Goal: Register for event/course

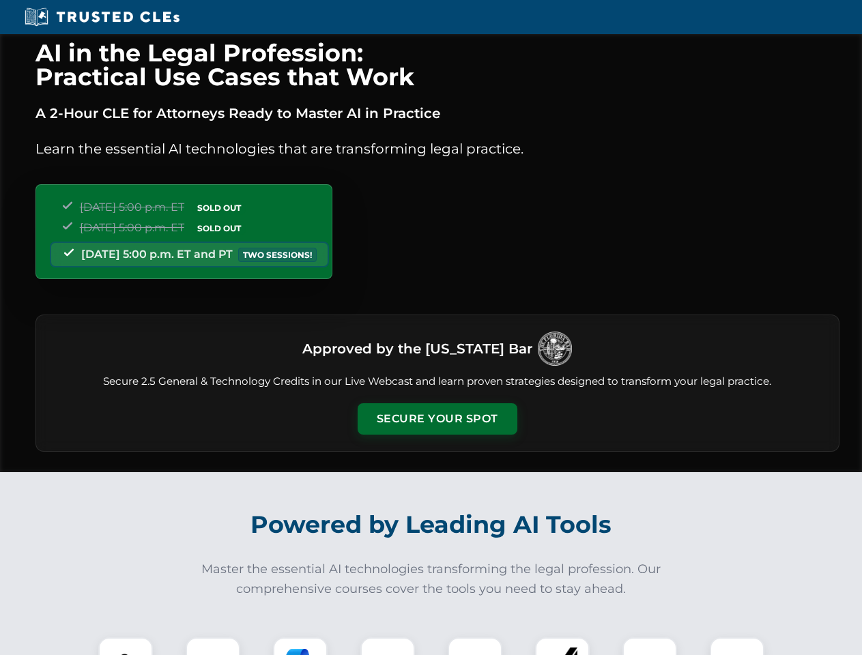
click at [437, 419] on button "Secure Your Spot" at bounding box center [437, 418] width 160 height 31
click at [126, 646] on img at bounding box center [126, 665] width 40 height 40
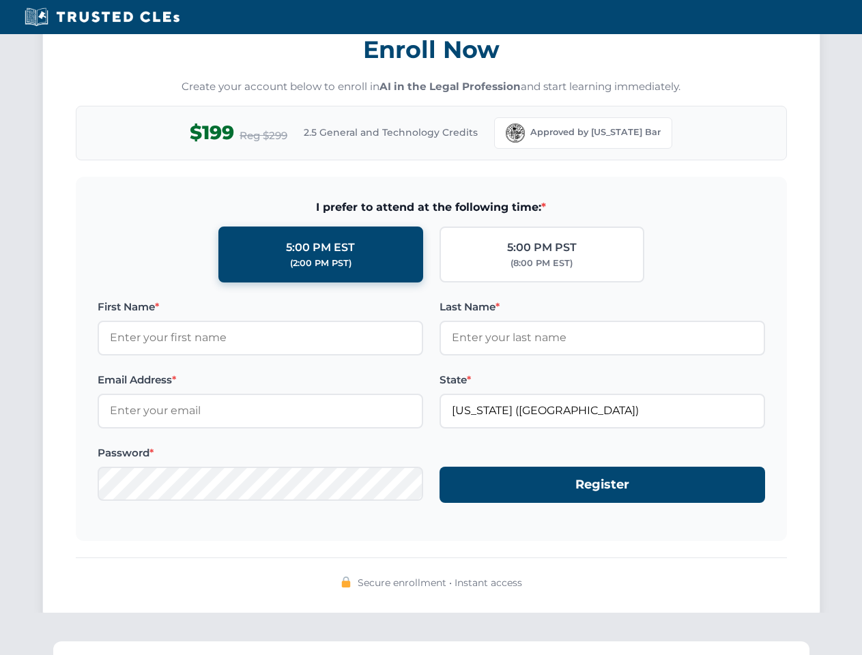
scroll to position [1339, 0]
